Goal: Task Accomplishment & Management: Manage account settings

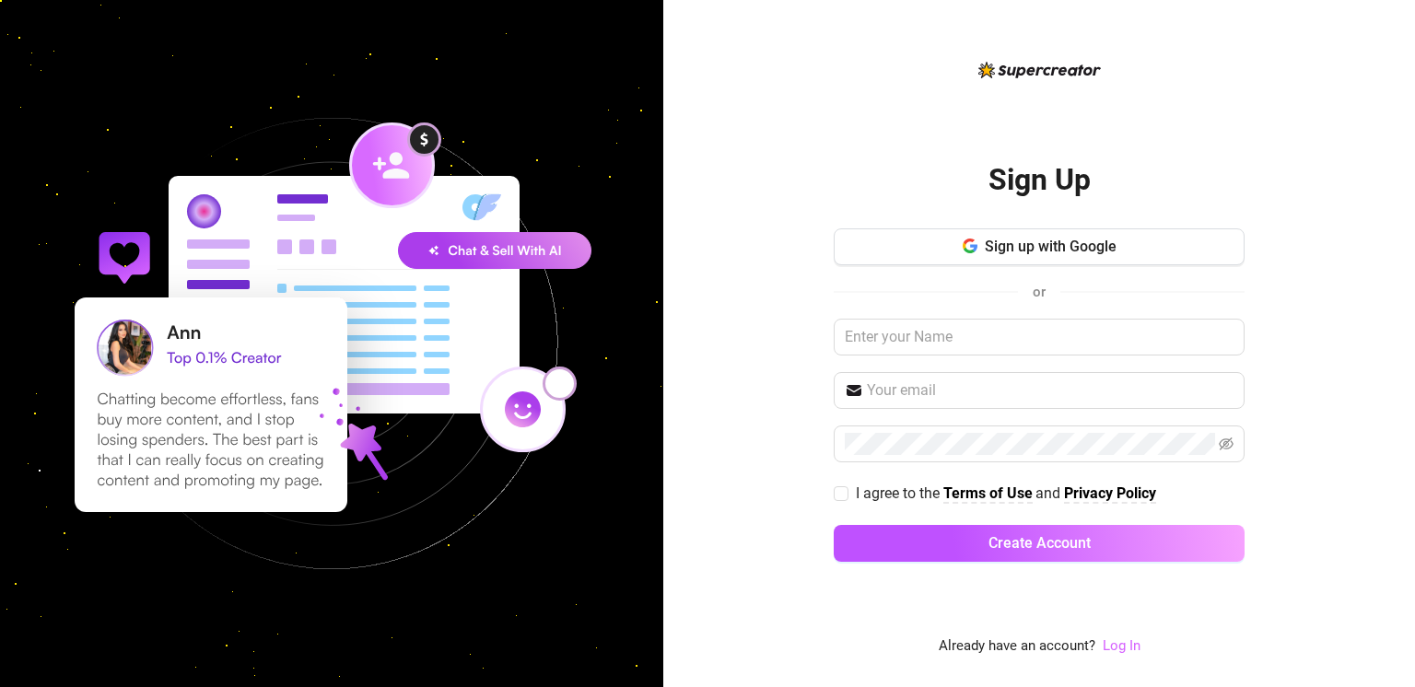
click at [1124, 643] on link "Log In" at bounding box center [1122, 645] width 38 height 17
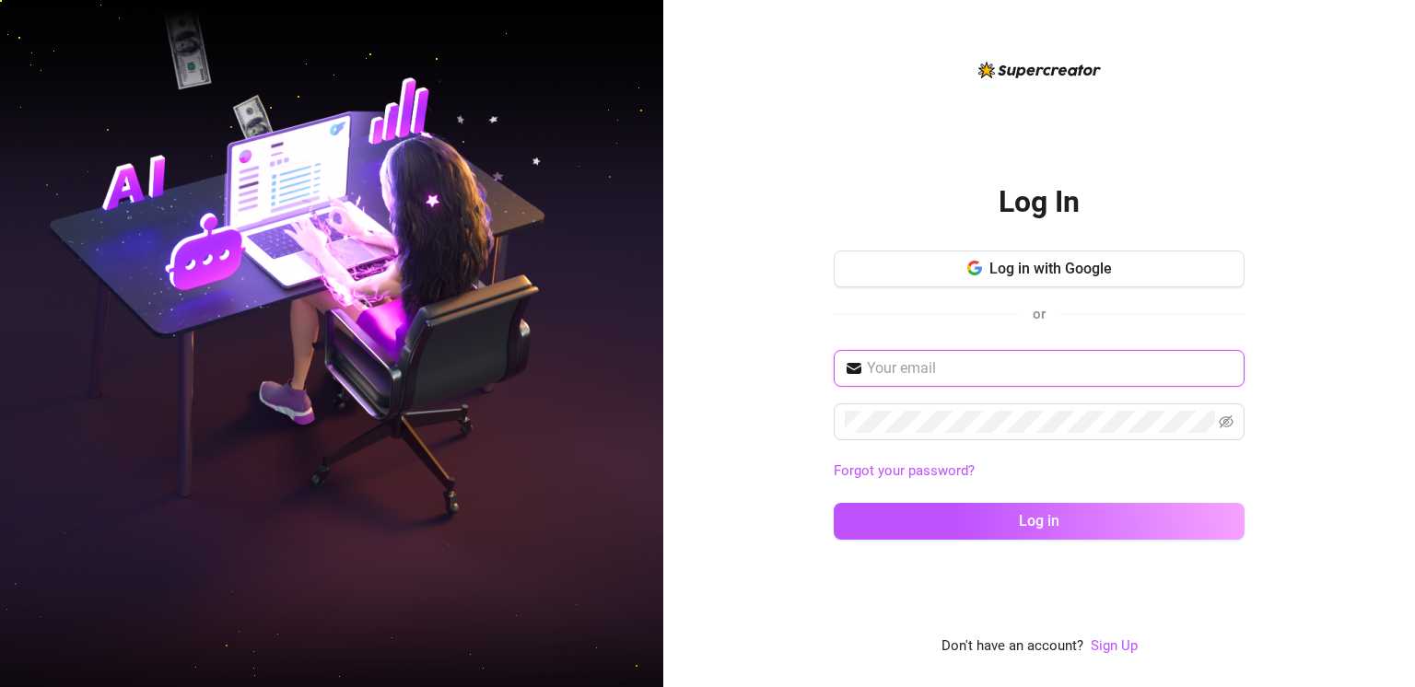
click at [980, 368] on input "text" at bounding box center [1050, 368] width 367 height 22
type input "zadeee233@gmail.com"
click at [834, 503] on button "Log in" at bounding box center [1039, 521] width 411 height 37
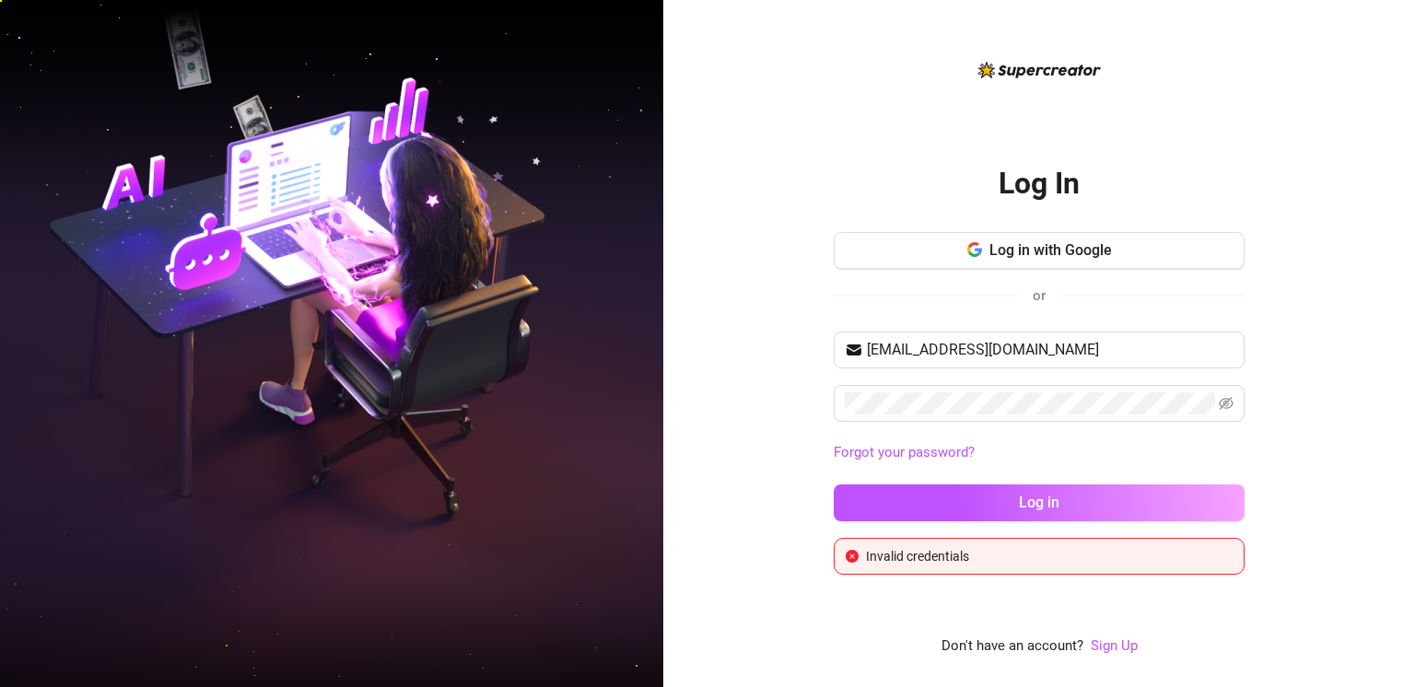
click at [963, 381] on div "zadeee233@gmail.com Forgot your password? Log in" at bounding box center [1039, 435] width 411 height 206
click at [834, 485] on button "Log in" at bounding box center [1039, 503] width 411 height 37
click at [1228, 403] on icon "eye-invisible" at bounding box center [1227, 404] width 4 height 4
click at [834, 485] on button "Log in" at bounding box center [1039, 503] width 411 height 37
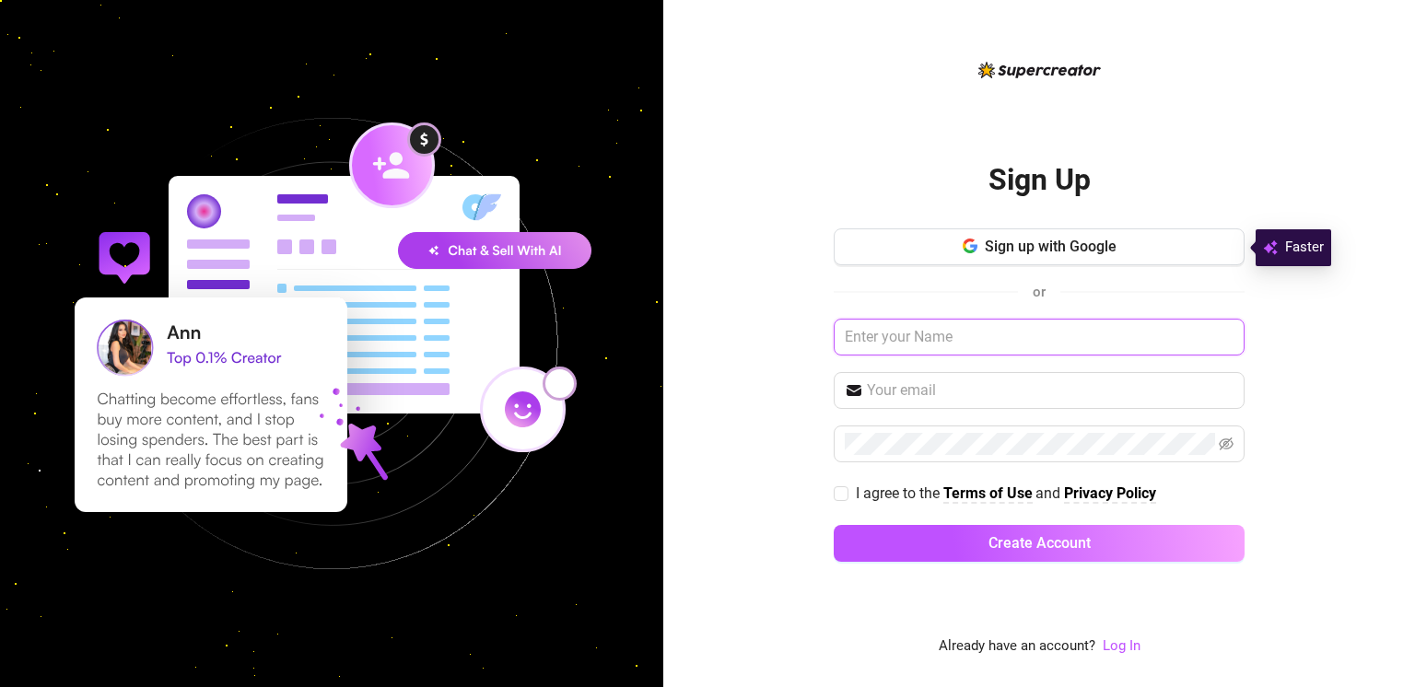
click at [932, 337] on input "text" at bounding box center [1039, 337] width 411 height 37
type input "[EMAIL_ADDRESS][DOMAIN_NAME]"
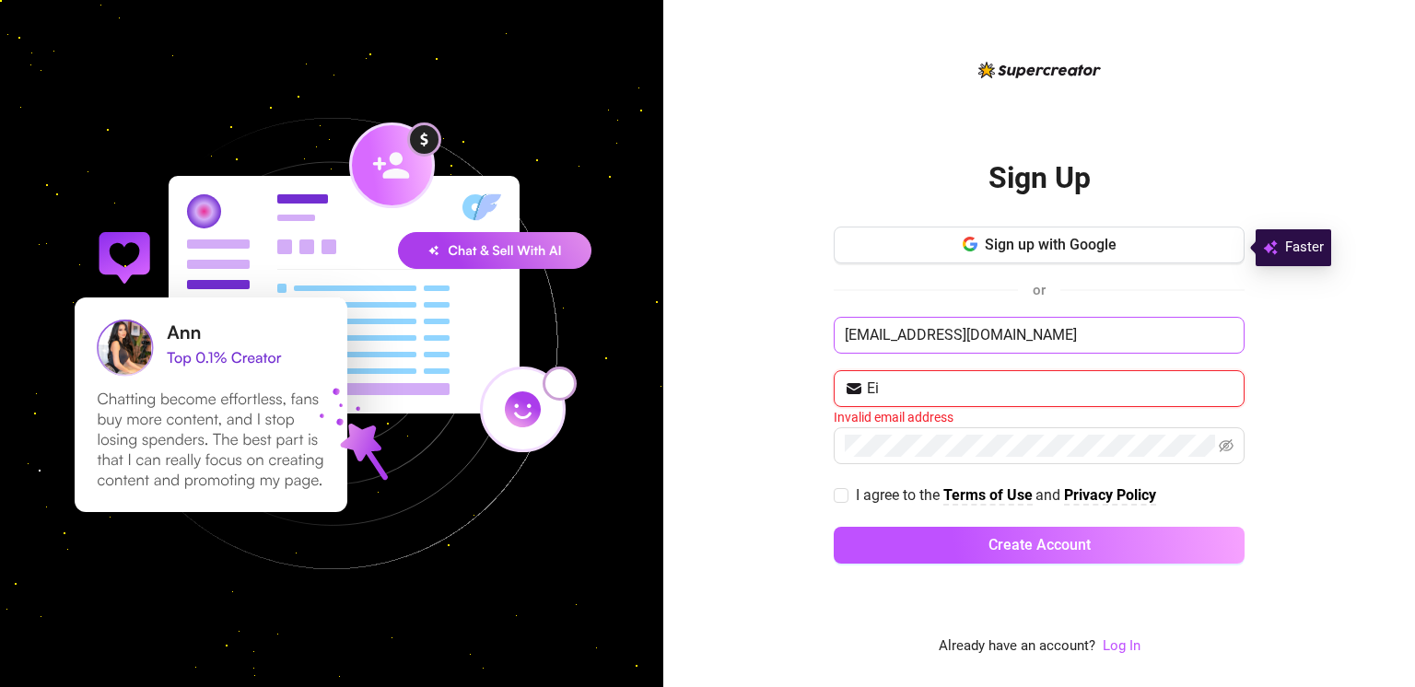
type input "E"
click at [1075, 319] on input "[EMAIL_ADDRESS][DOMAIN_NAME]" at bounding box center [1039, 335] width 411 height 37
type input "zadeee233"
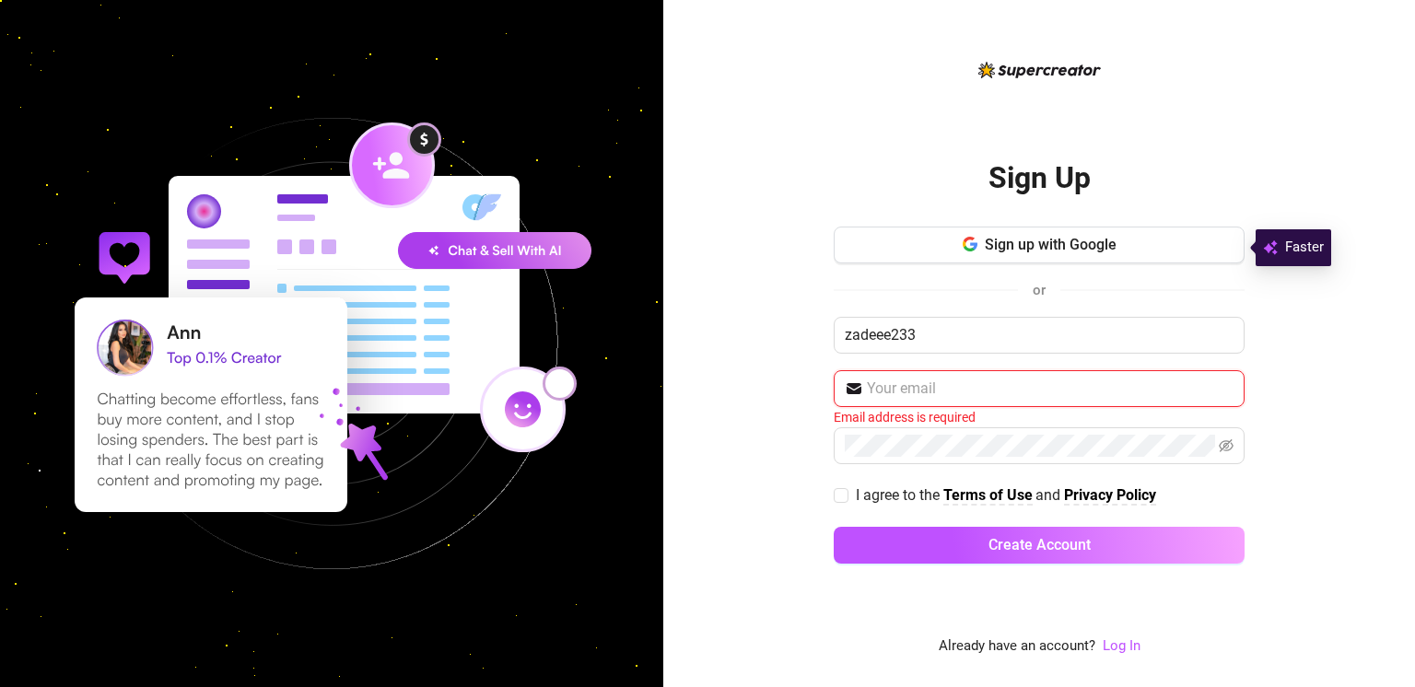
click at [1000, 393] on input "text" at bounding box center [1050, 389] width 367 height 22
type input "[EMAIL_ADDRESS][DOMAIN_NAME]"
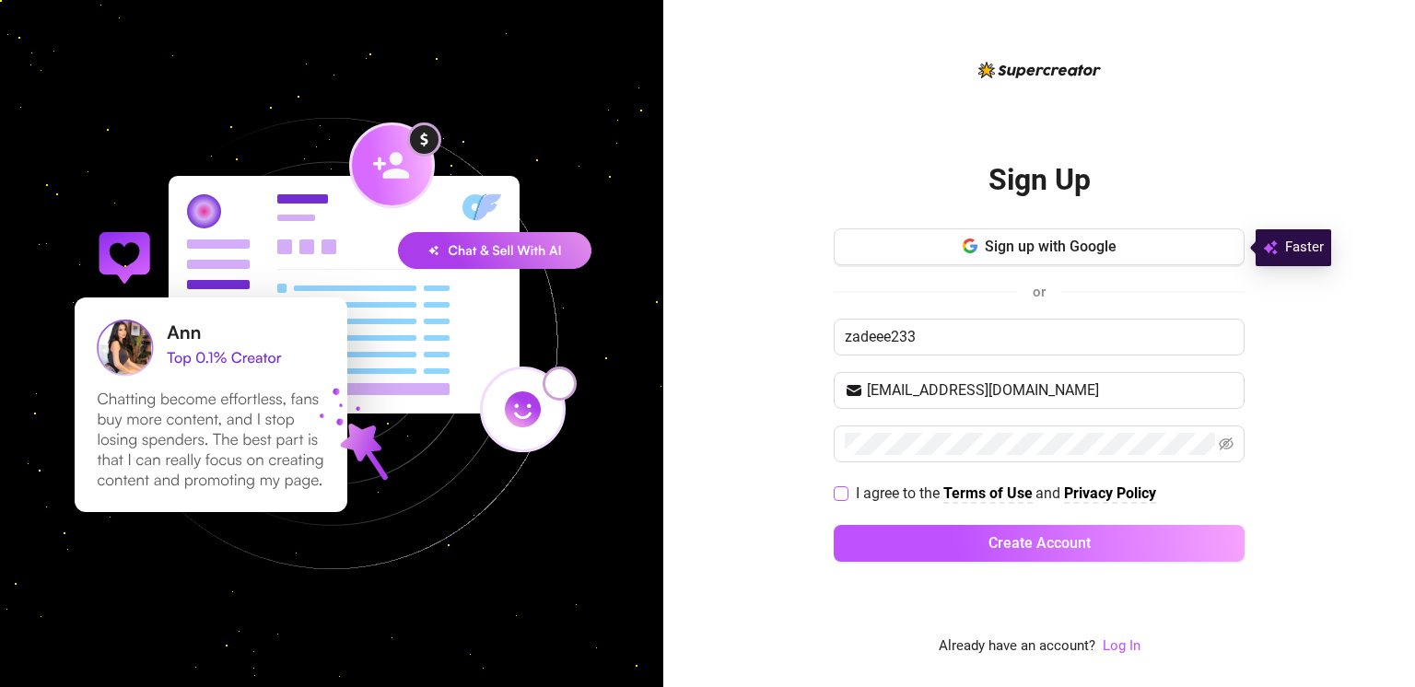
click at [839, 498] on span at bounding box center [841, 493] width 15 height 15
click at [839, 498] on input "I agree to the Terms of Use and Privacy Policy" at bounding box center [840, 492] width 13 height 13
checkbox input "true"
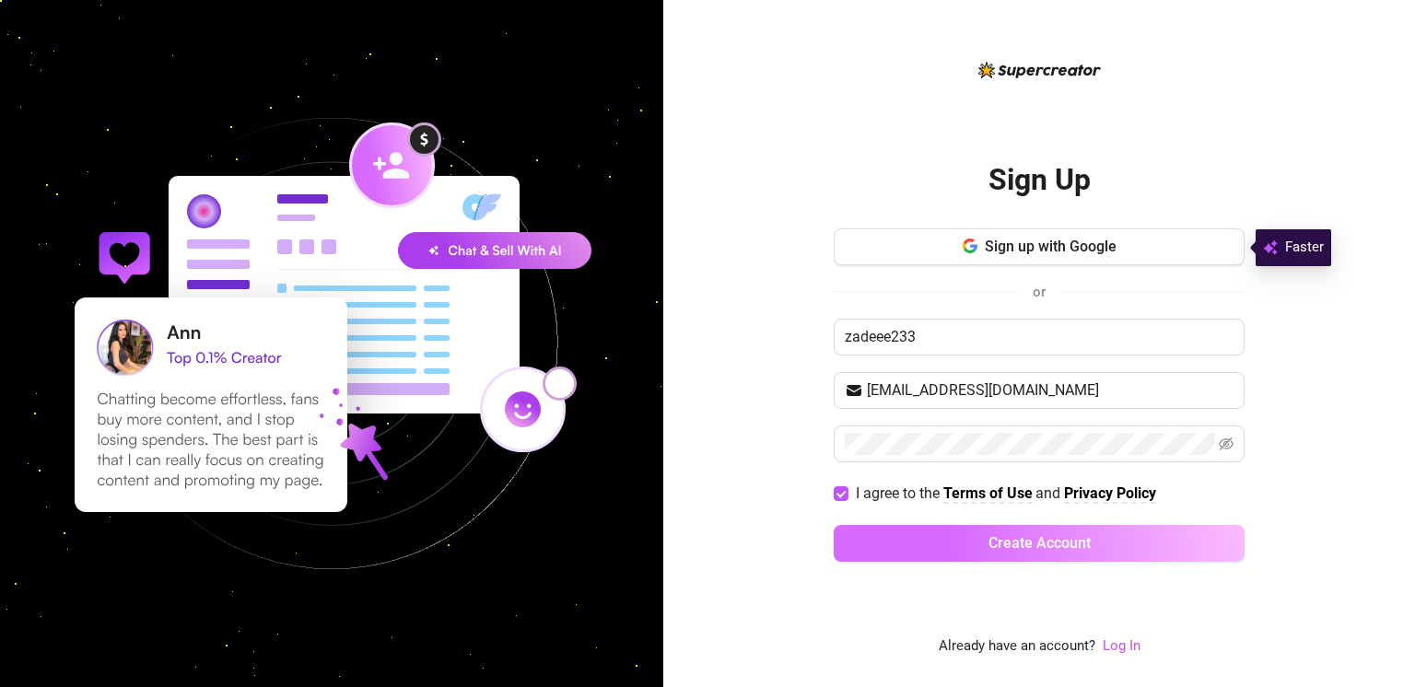
click at [860, 543] on button "Create Account" at bounding box center [1039, 543] width 411 height 37
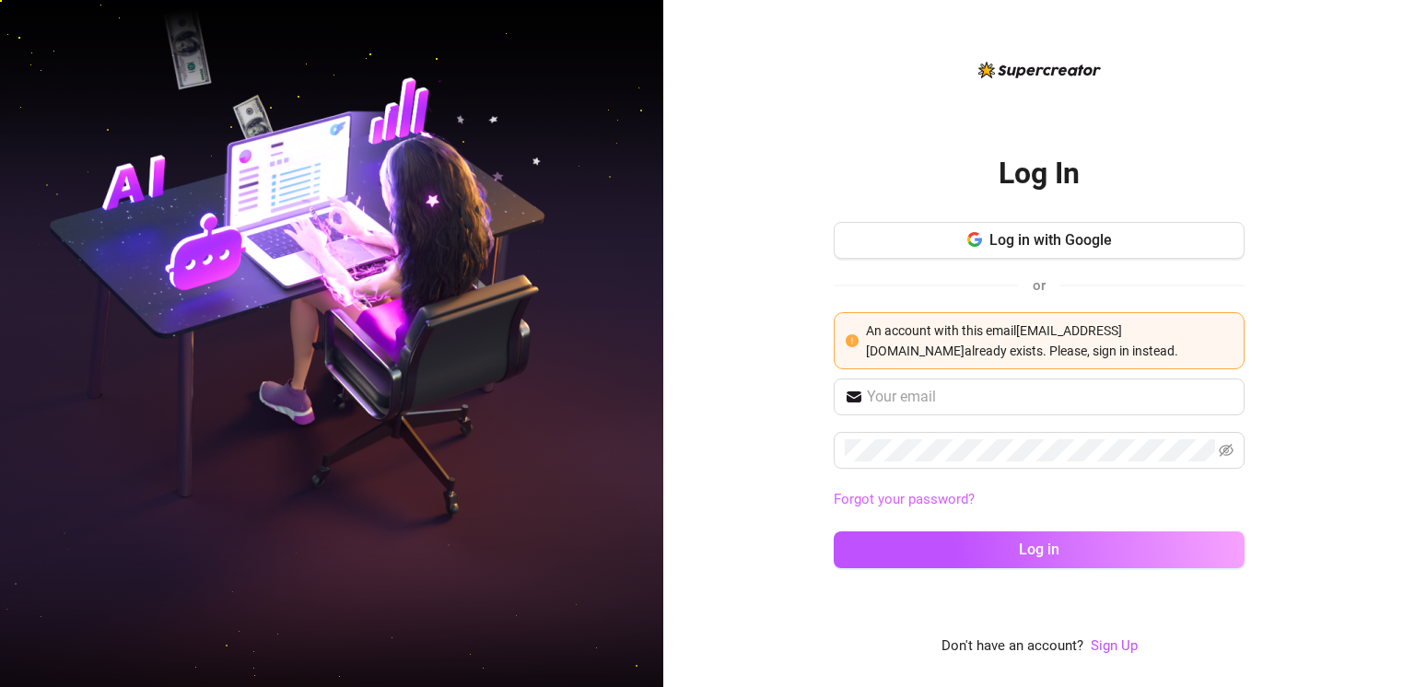
click at [905, 499] on link "Forgot your password?" at bounding box center [904, 499] width 141 height 17
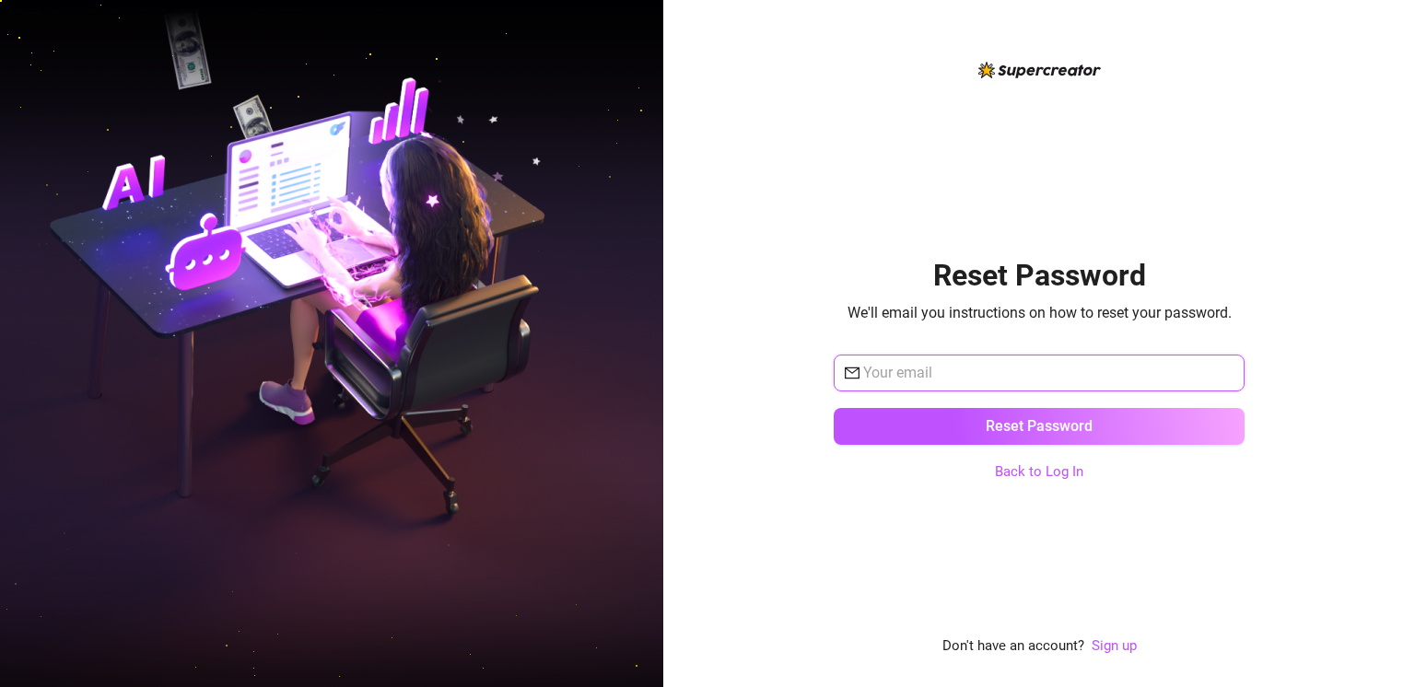
click at [958, 374] on input "text" at bounding box center [1048, 373] width 370 height 22
type input "zadeee233@gmail.com"
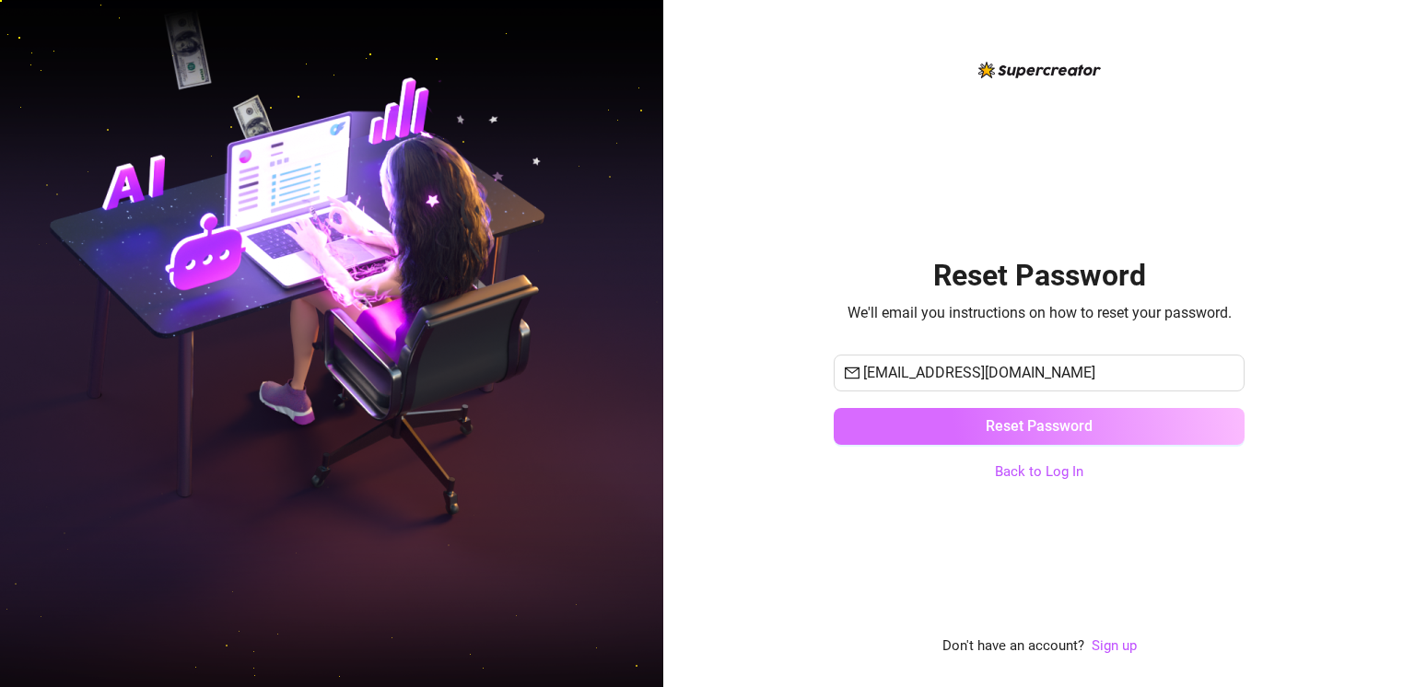
click at [930, 432] on button "Reset Password" at bounding box center [1039, 426] width 411 height 37
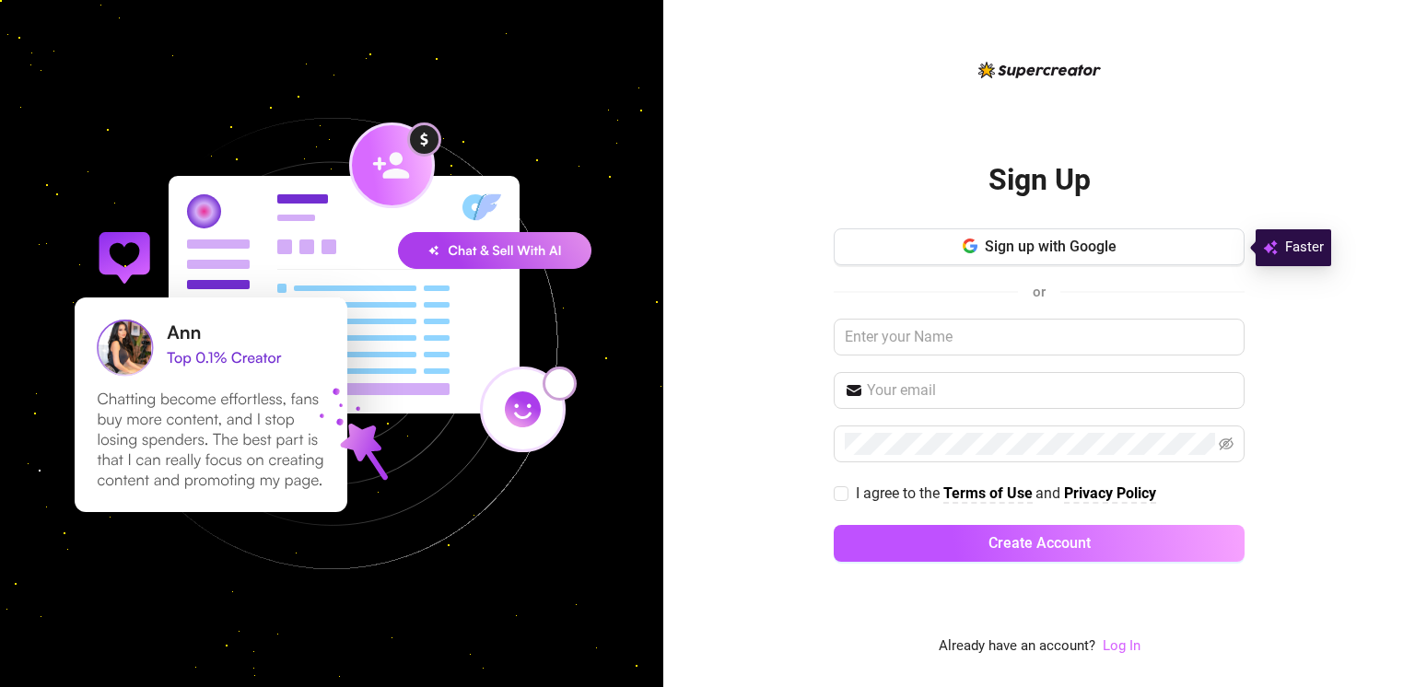
click at [1121, 646] on link "Log In" at bounding box center [1122, 645] width 38 height 17
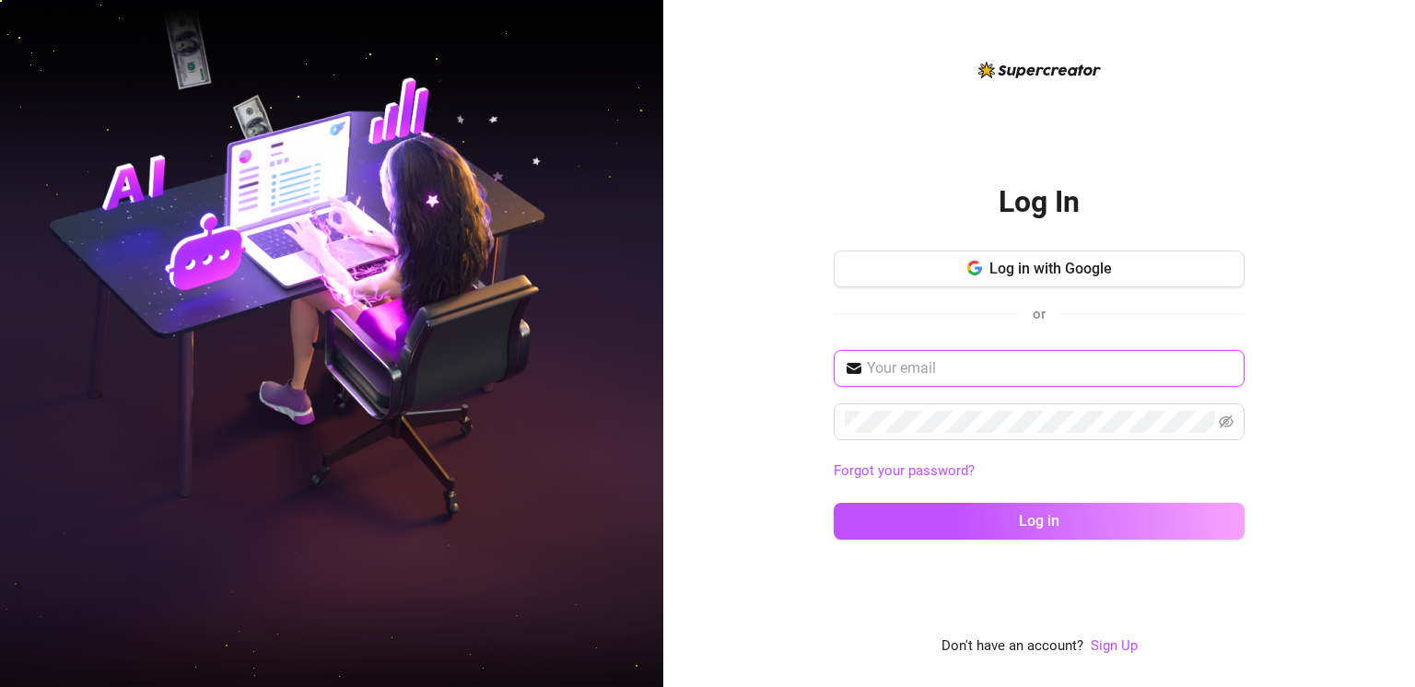
click at [984, 366] on input "text" at bounding box center [1050, 368] width 367 height 22
type input "zadeee233@gmail.com"
click at [834, 503] on button "Log in" at bounding box center [1039, 521] width 411 height 37
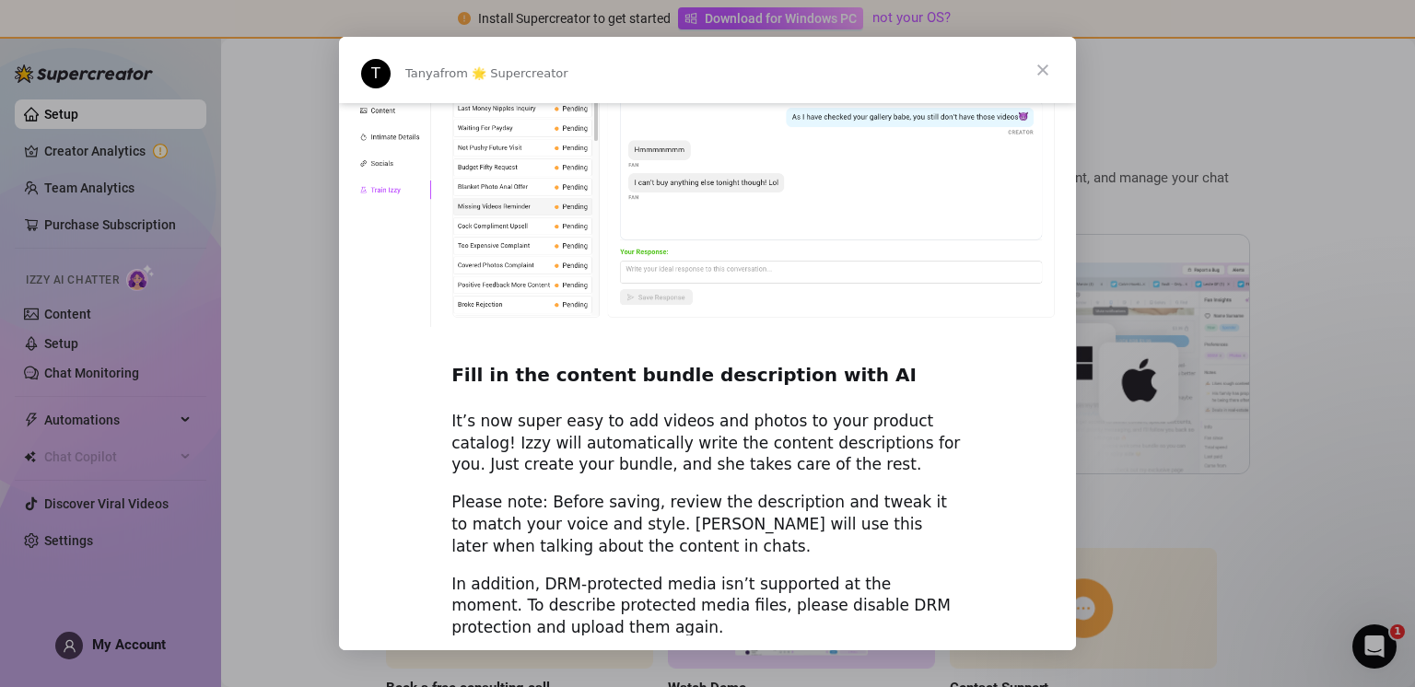
scroll to position [2520, 0]
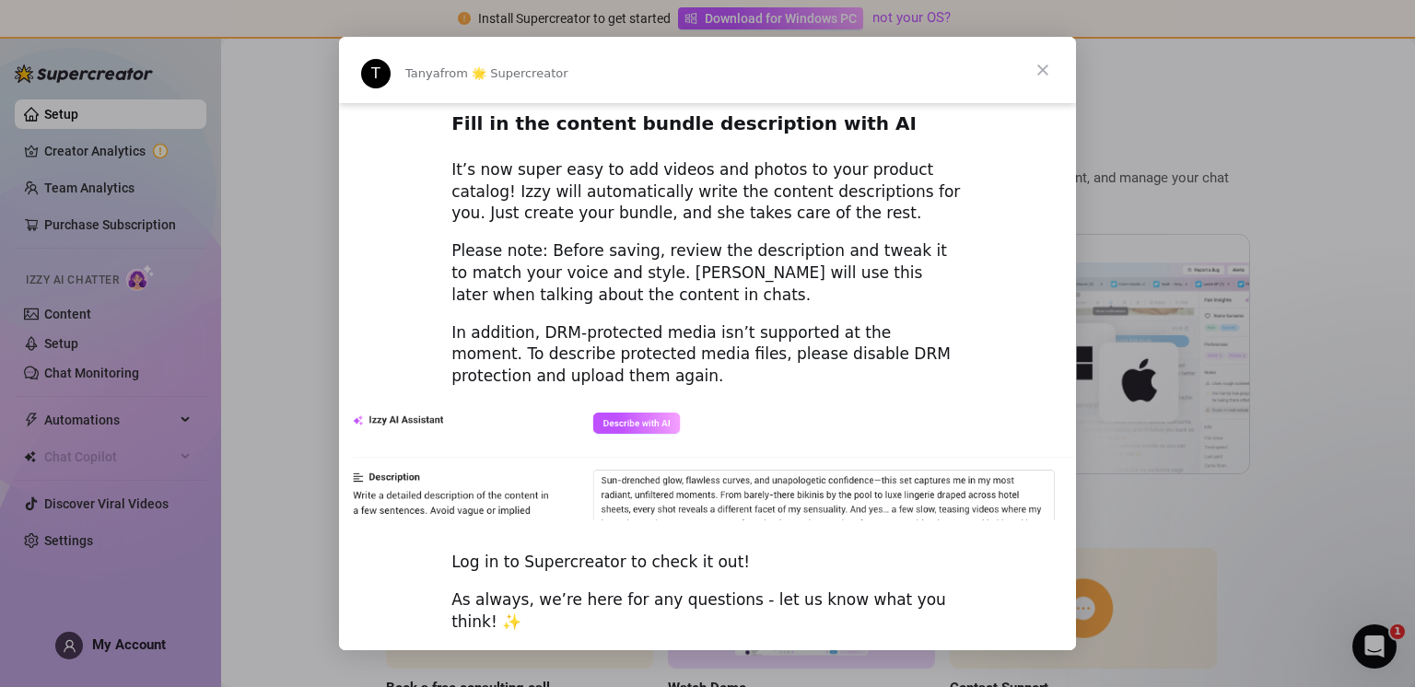
click at [1040, 67] on span "Close" at bounding box center [1043, 70] width 66 height 66
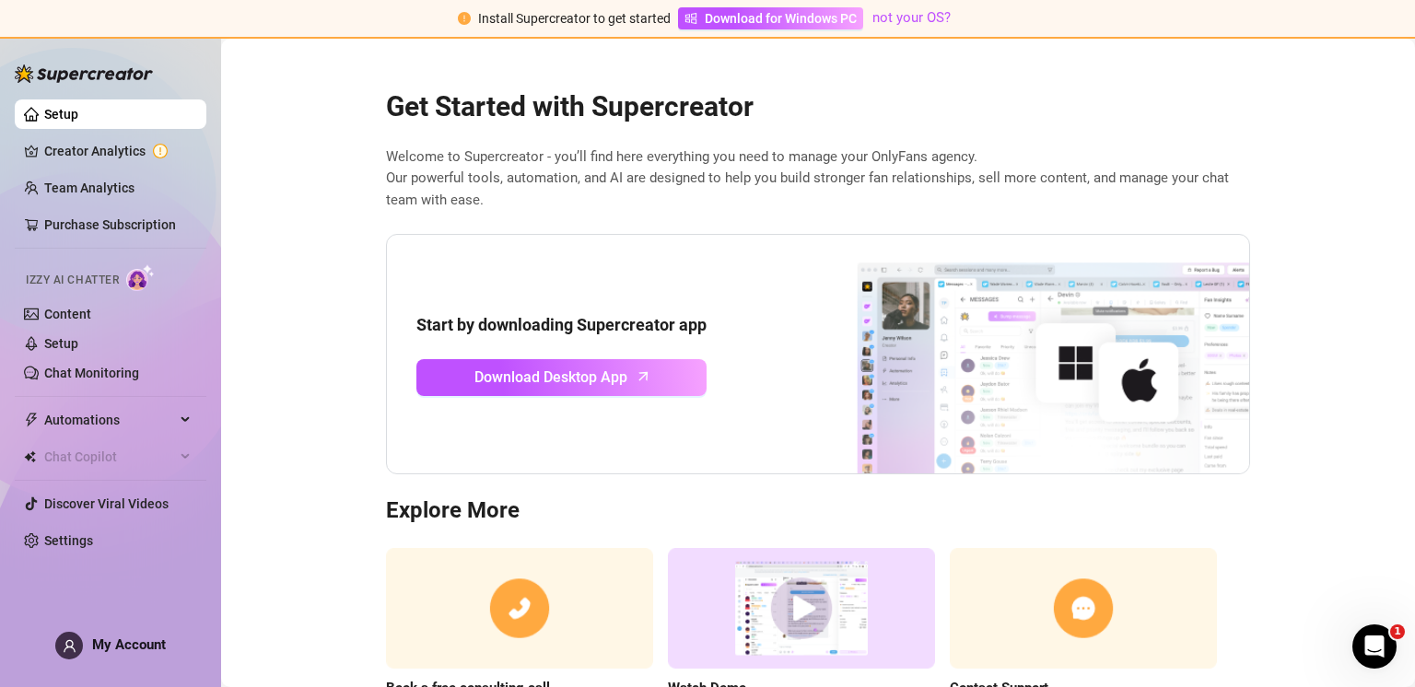
scroll to position [110, 0]
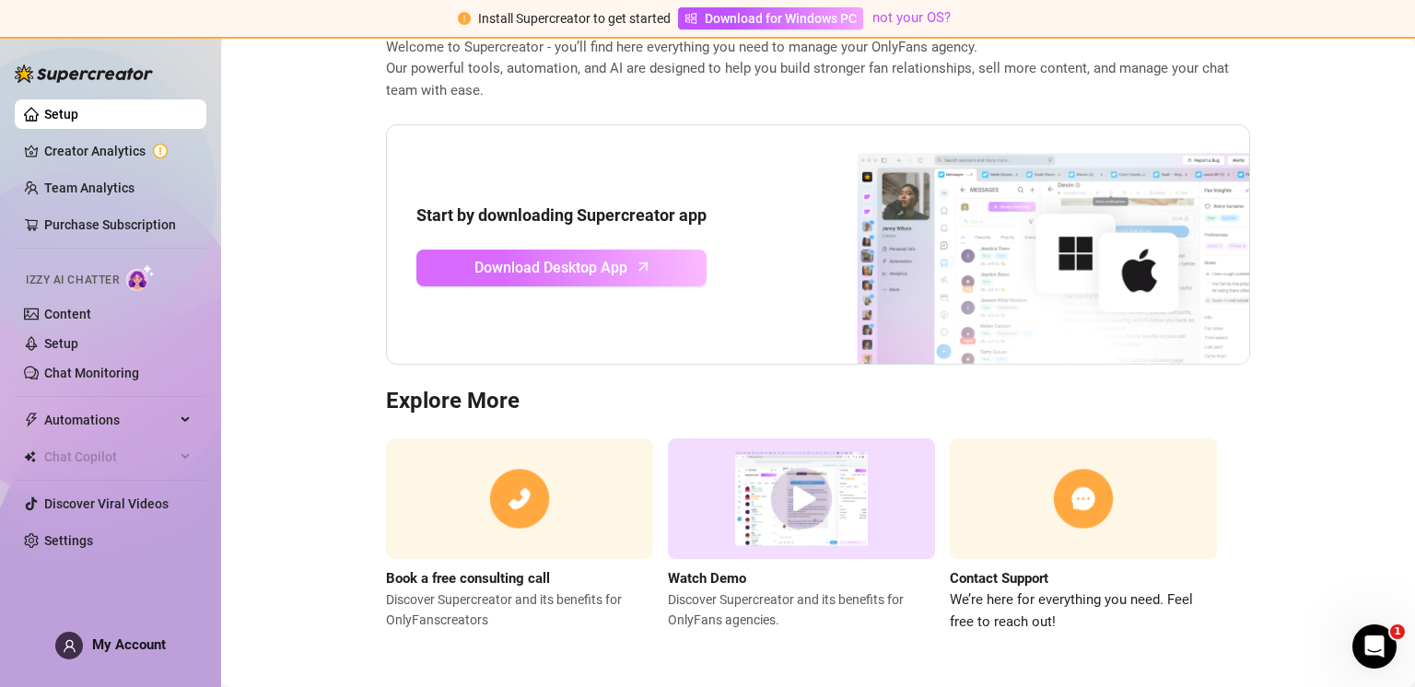
click at [531, 280] on link "Download Desktop App" at bounding box center [561, 268] width 290 height 37
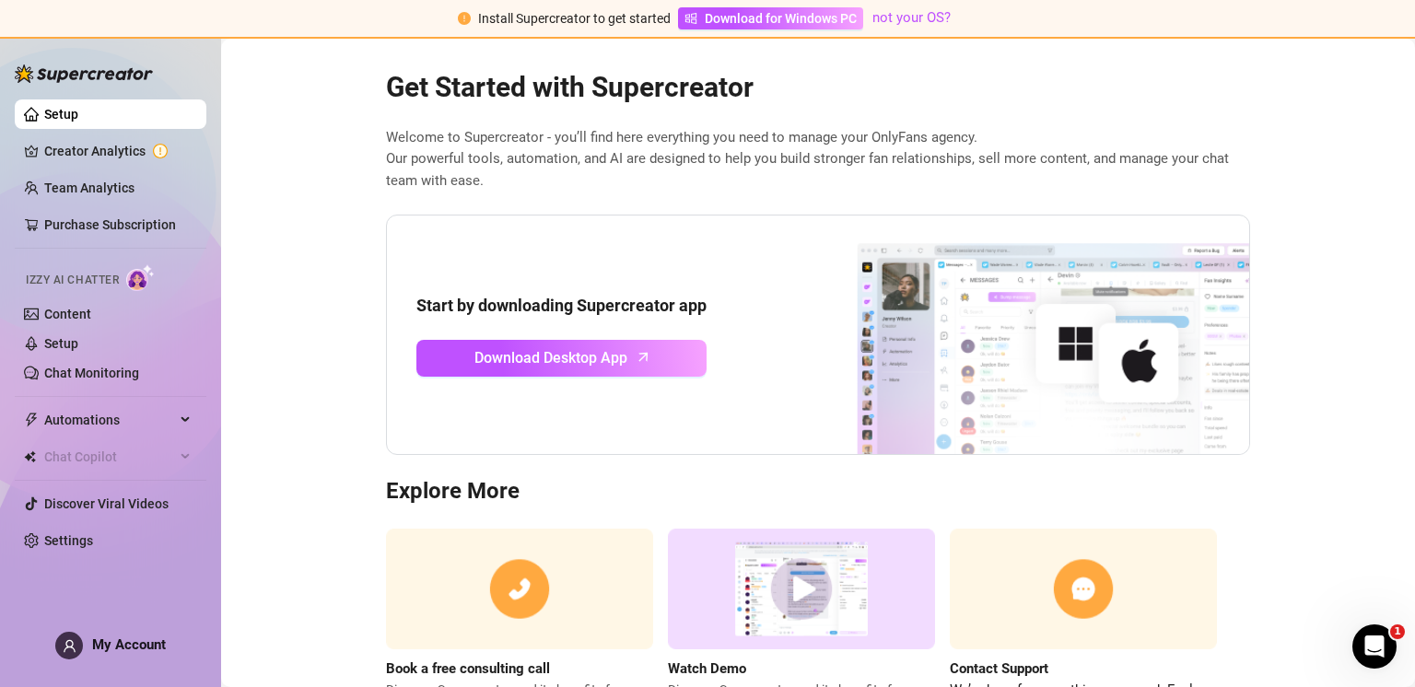
scroll to position [0, 0]
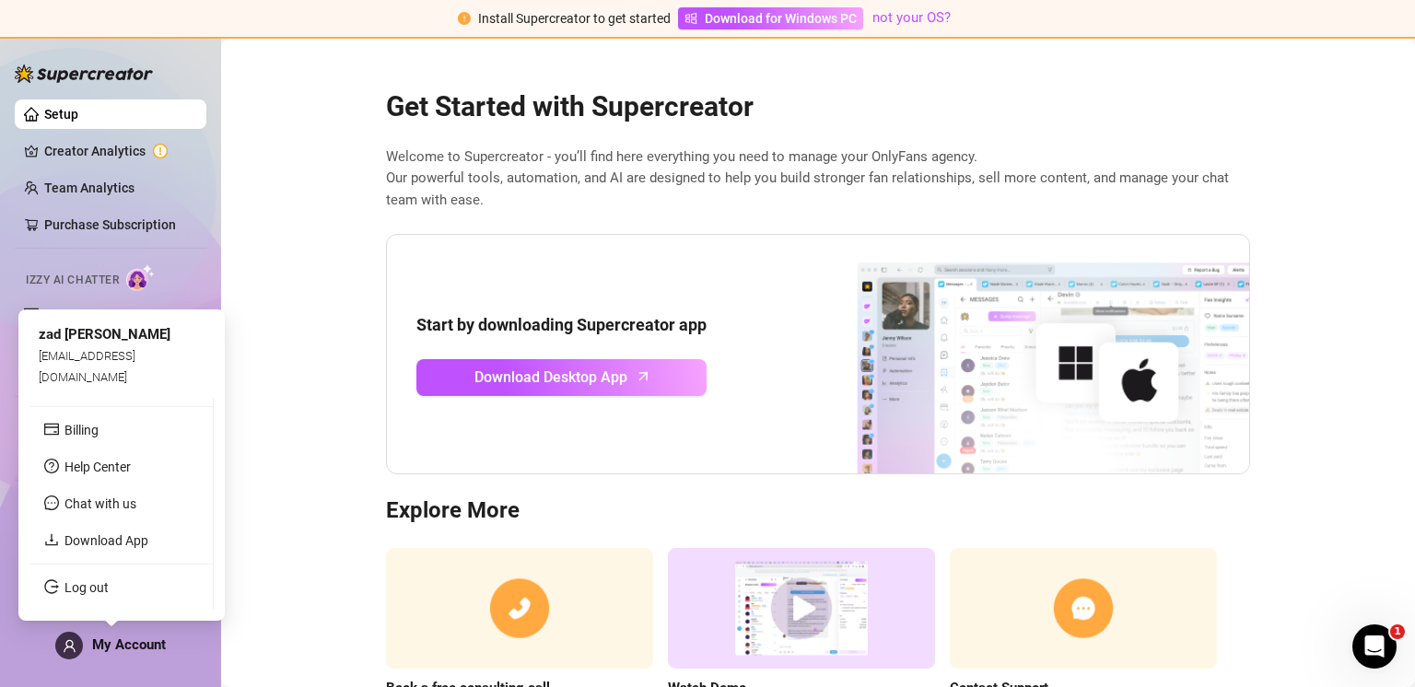
click at [155, 637] on span "My Account" at bounding box center [129, 644] width 74 height 17
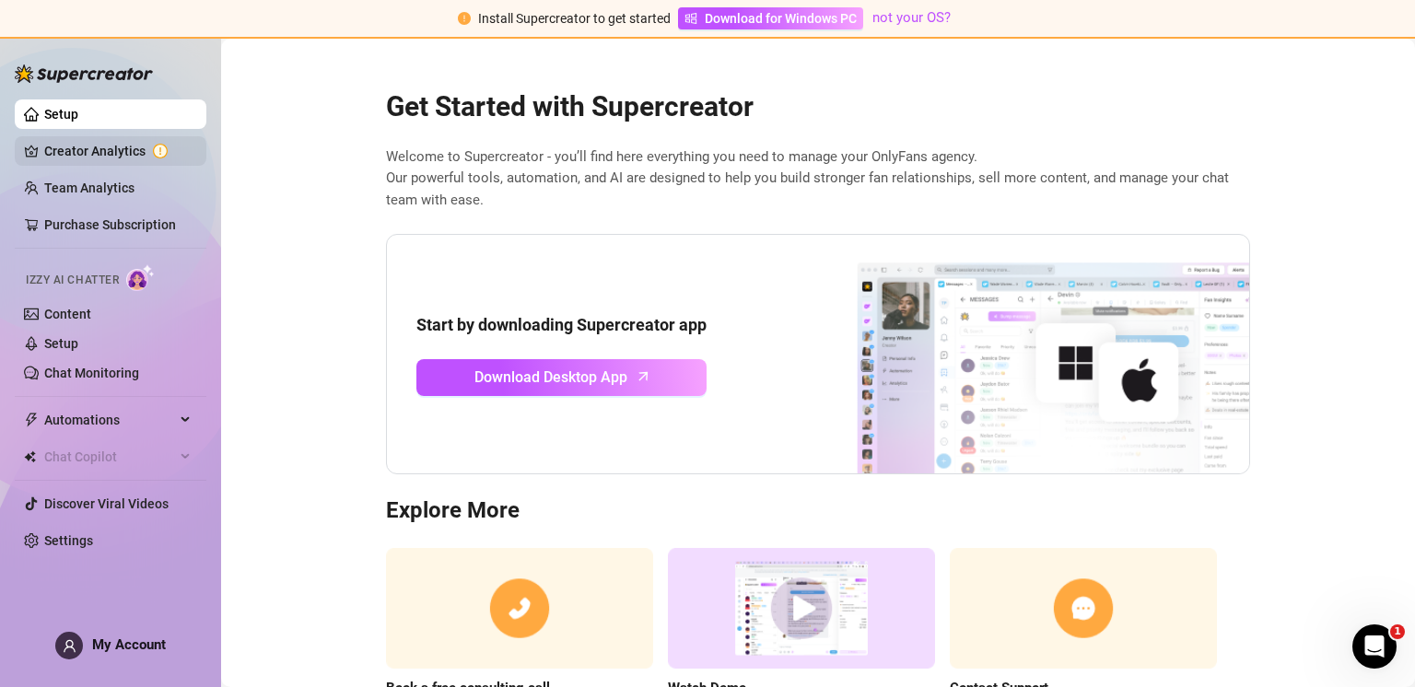
click at [107, 139] on link "Creator Analytics" at bounding box center [117, 150] width 147 height 29
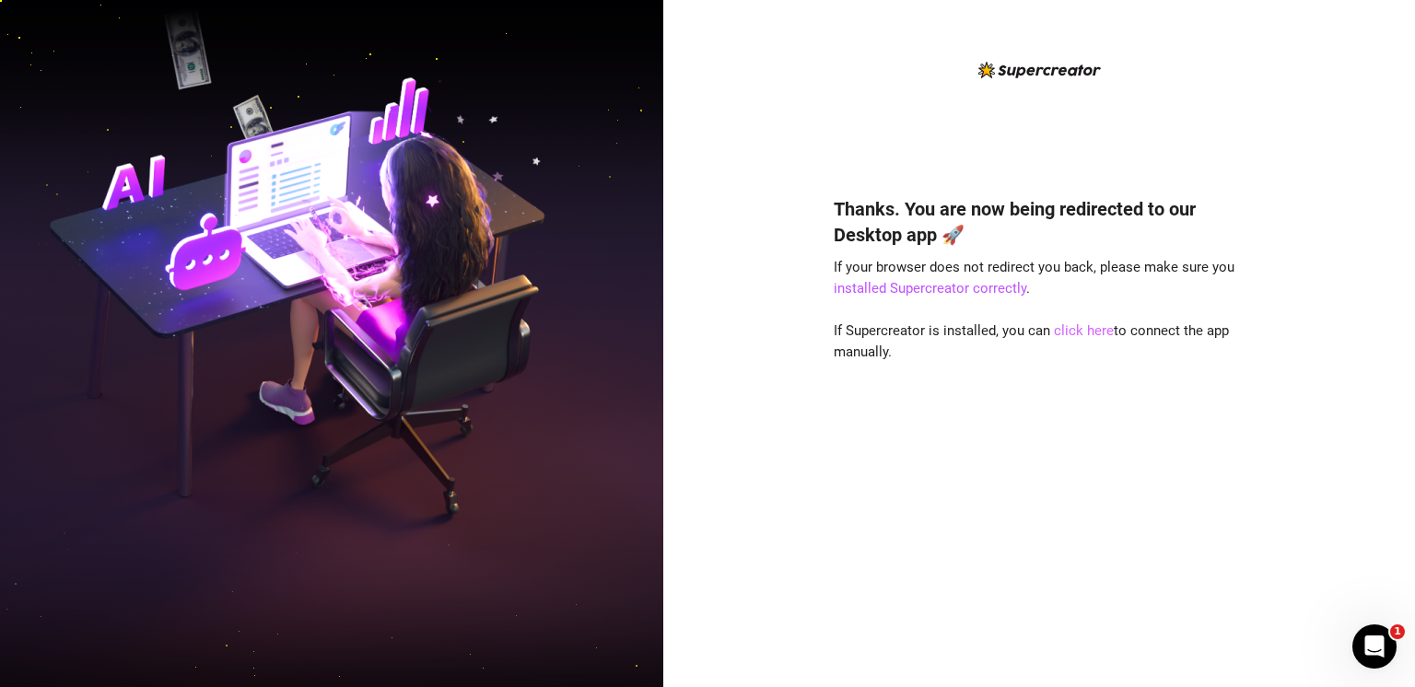
click at [1069, 331] on link "click here" at bounding box center [1084, 330] width 60 height 17
